Goal: Check status: Check status

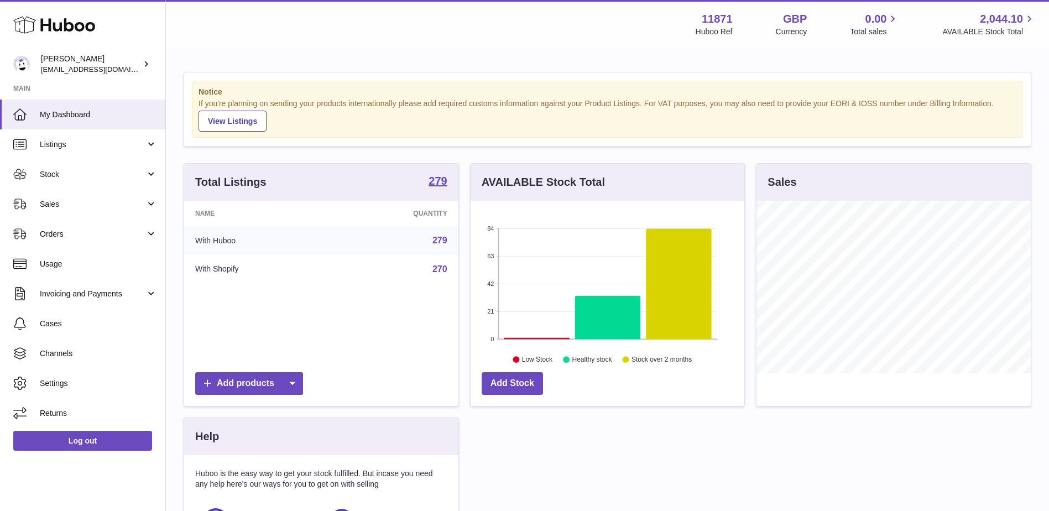
scroll to position [173, 274]
click at [116, 180] on link "Stock" at bounding box center [82, 174] width 165 height 30
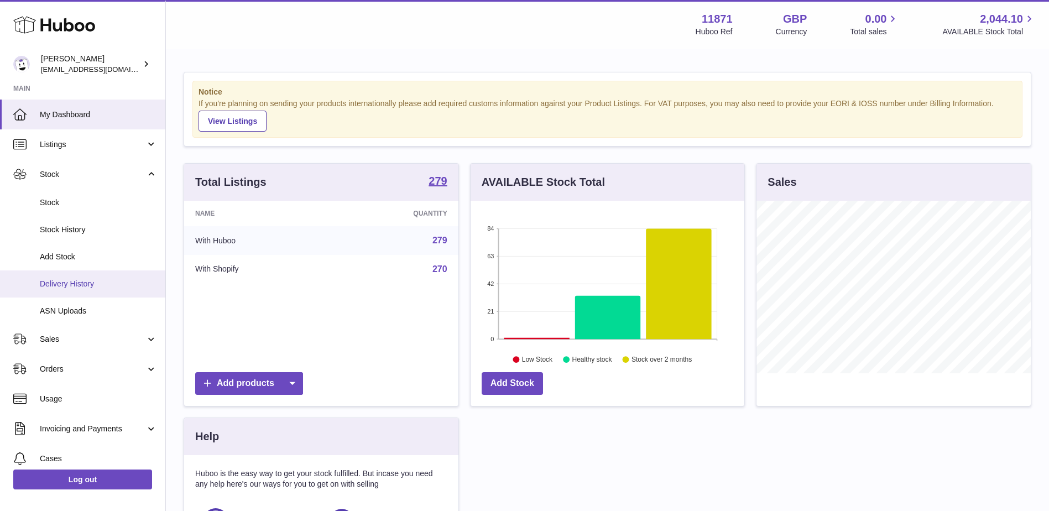
click at [97, 282] on span "Delivery History" at bounding box center [98, 284] width 117 height 11
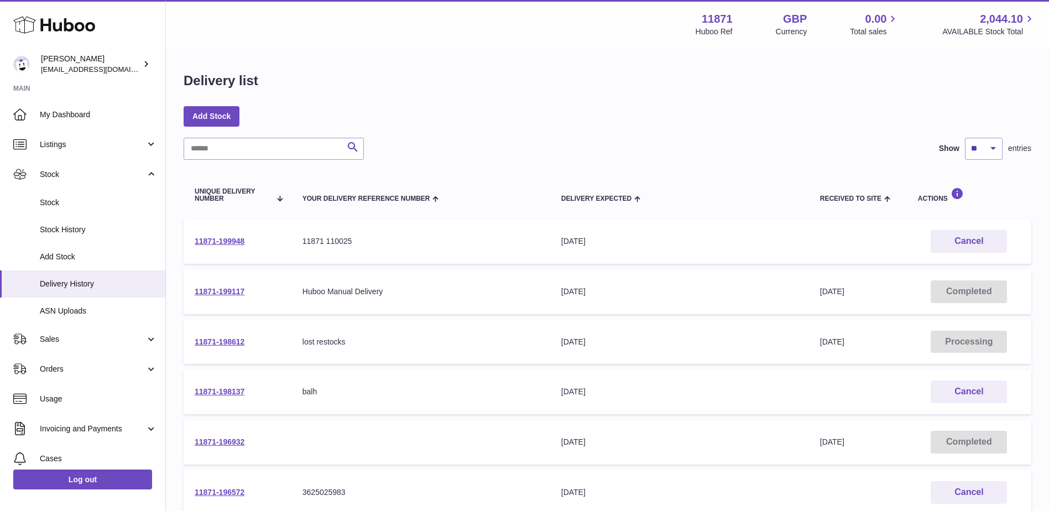
click at [214, 247] on td "11871-199948" at bounding box center [238, 241] width 108 height 45
click at [216, 240] on link "11871-199948" at bounding box center [220, 241] width 50 height 9
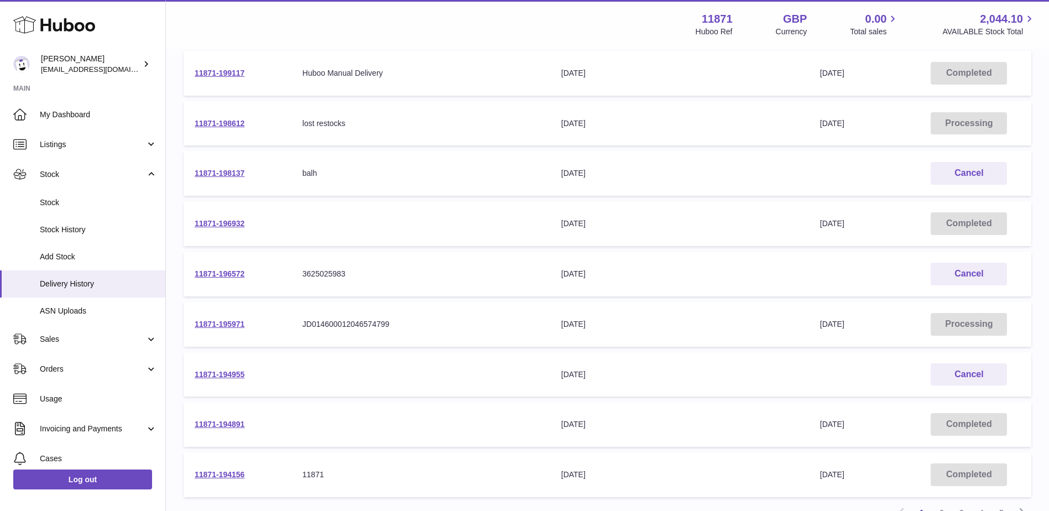
scroll to position [49, 0]
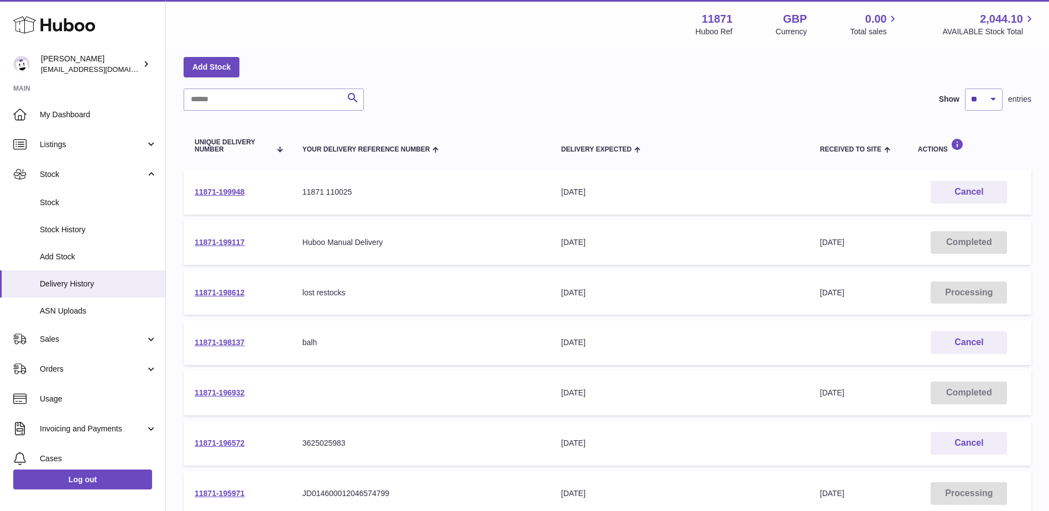
click at [216, 287] on td "11871-198612" at bounding box center [238, 293] width 108 height 45
click at [227, 294] on link "11871-198612" at bounding box center [220, 292] width 50 height 9
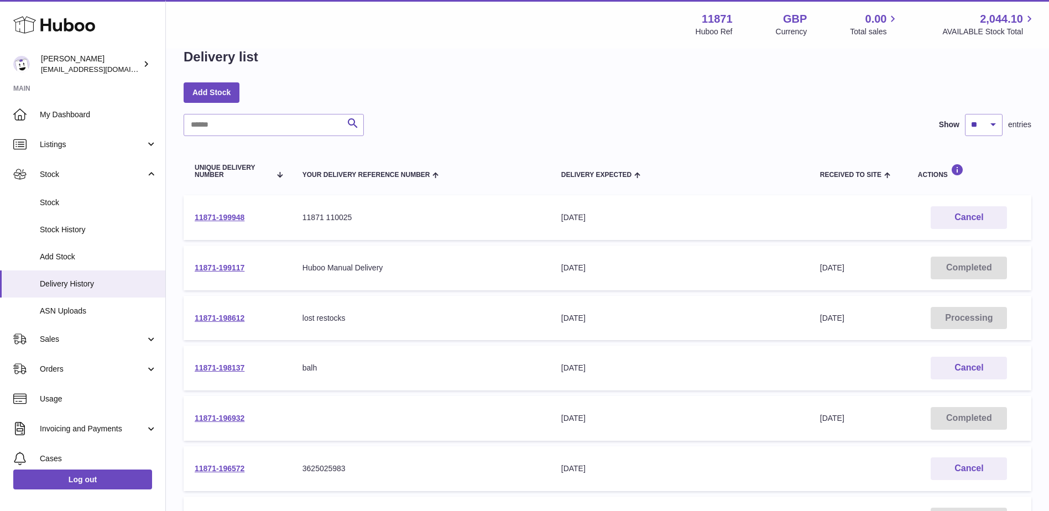
scroll to position [0, 0]
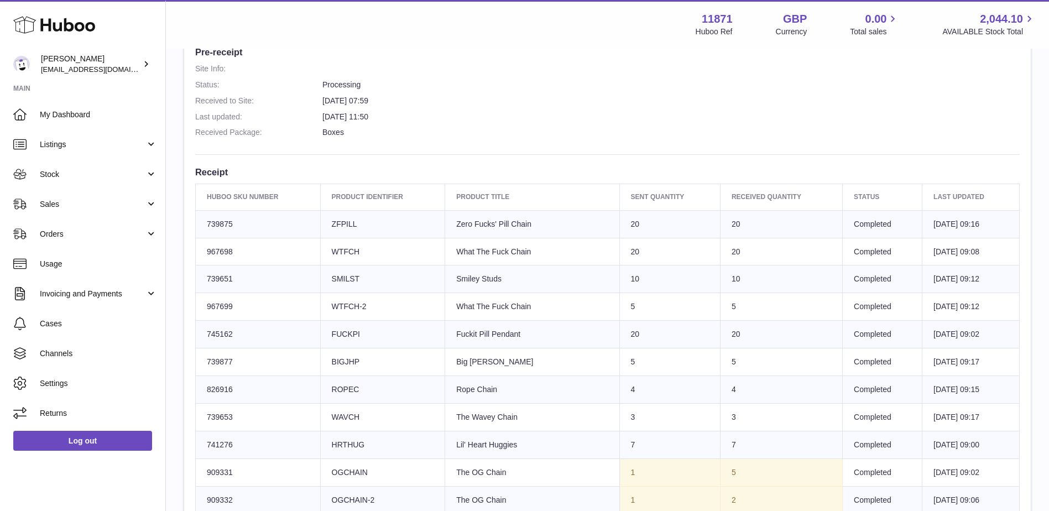
scroll to position [290, 0]
